Goal: Information Seeking & Learning: Learn about a topic

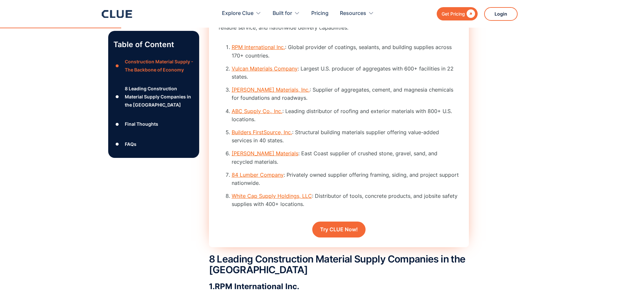
scroll to position [910, 0]
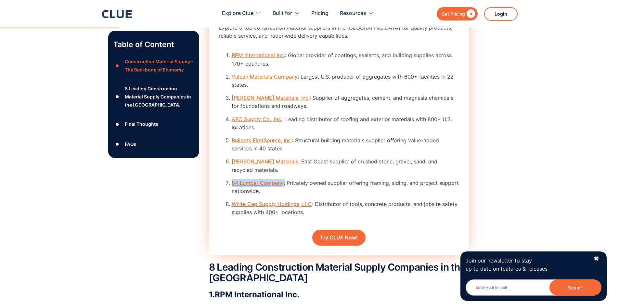
drag, startPoint x: 284, startPoint y: 185, endPoint x: 232, endPoint y: 183, distance: 52.7
click at [232, 183] on li "84 Lumber Company : Privately owned supplier offering framing, siding, and proj…" at bounding box center [345, 187] width 227 height 16
copy li "84 Lumber Company :"
drag, startPoint x: 313, startPoint y: 208, endPoint x: 234, endPoint y: 207, distance: 79.0
click at [234, 207] on li "White Cap Supply Holdings, LLC : Distributor of tools, concrete products, and j…" at bounding box center [345, 208] width 227 height 16
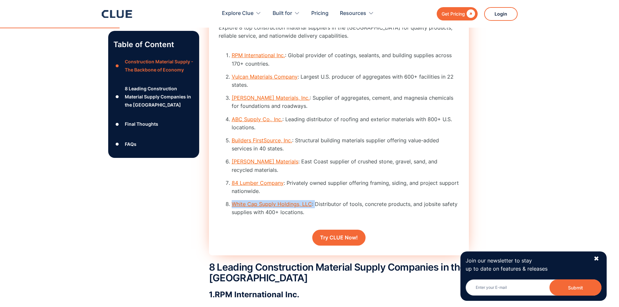
copy li "White Cap Supply Holdings, LLC :"
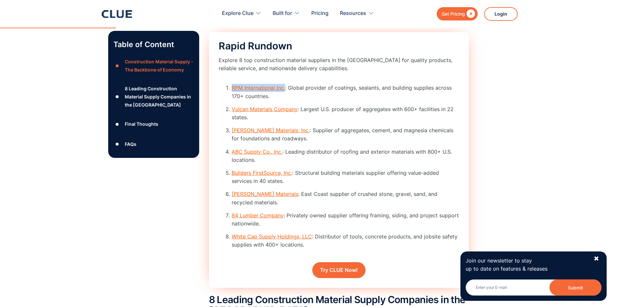
drag, startPoint x: 285, startPoint y: 99, endPoint x: 232, endPoint y: 99, distance: 53.0
click at [232, 99] on li "RPM International Inc. : Global provider of coatings, sealants, and building su…" at bounding box center [345, 92] width 227 height 16
copy link "RPM International Inc."
drag, startPoint x: 299, startPoint y: 121, endPoint x: 233, endPoint y: 116, distance: 66.1
click at [233, 116] on li "Vulcan Materials Company : Largest U.S. producer of aggregates with 600+ facili…" at bounding box center [345, 113] width 227 height 16
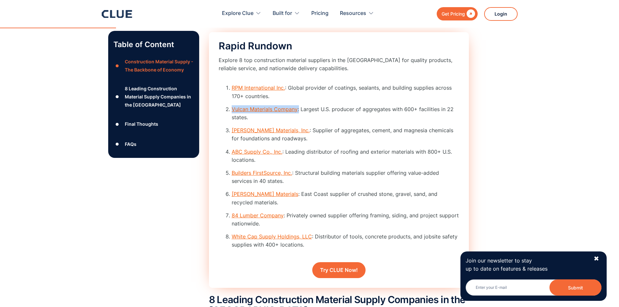
copy li "Vulcan Materials Company :"
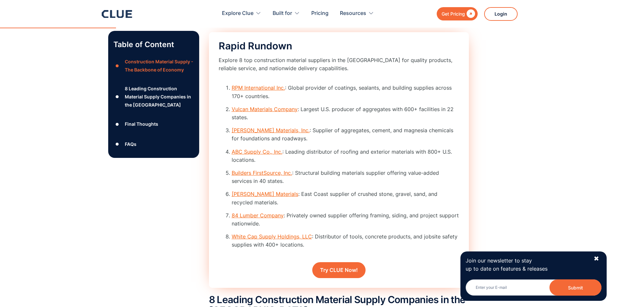
drag, startPoint x: 305, startPoint y: 142, endPoint x: 232, endPoint y: 141, distance: 73.8
click at [232, 141] on li "[PERSON_NAME] Materials, Inc. : Supplier of aggregates, cement, and magnesia ch…" at bounding box center [345, 134] width 227 height 16
copy link "[PERSON_NAME] Materials, Inc."
drag, startPoint x: 272, startPoint y: 205, endPoint x: 233, endPoint y: 203, distance: 39.4
click at [233, 203] on li "[PERSON_NAME] Materials : East Coast supplier of crushed stone, gravel, sand, a…" at bounding box center [345, 198] width 227 height 16
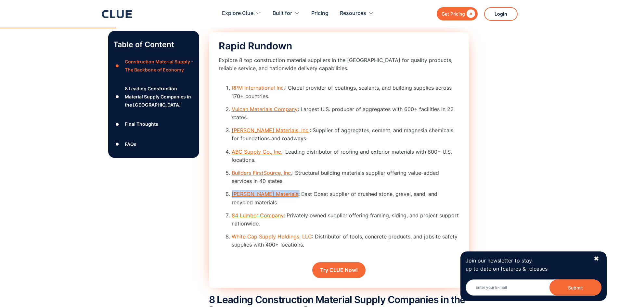
copy li "[PERSON_NAME] Materials :"
